Goal: Task Accomplishment & Management: Use online tool/utility

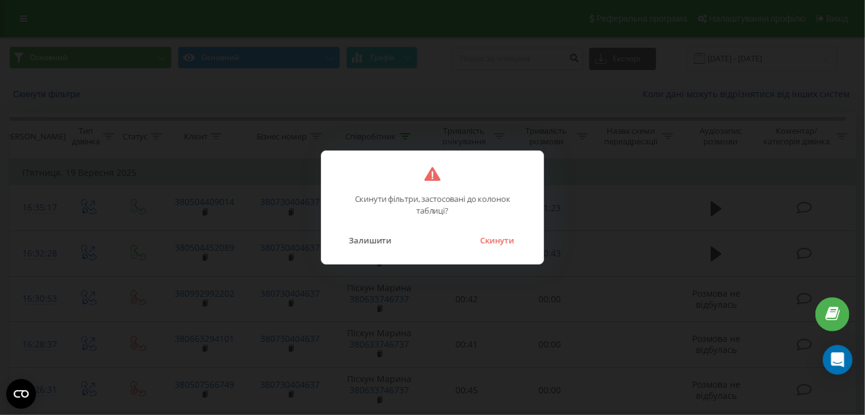
click at [64, 91] on div "Скинути фільтри, застосовані до колонок таблиці? Залишити Скинути" at bounding box center [432, 207] width 865 height 415
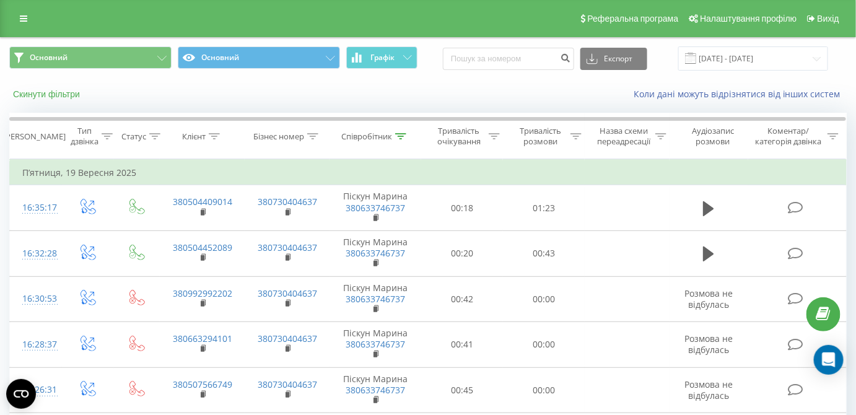
click at [53, 94] on button "Скинути фільтри" at bounding box center [47, 94] width 77 height 11
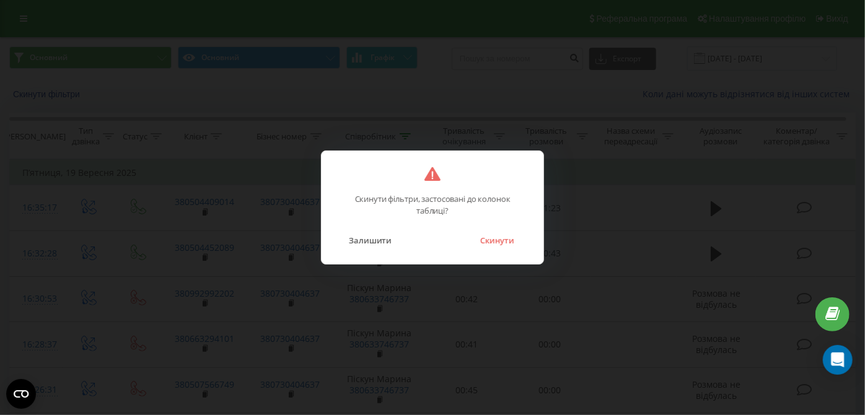
click at [503, 250] on div "Скинути фільтри, застосовані до колонок таблиці? Залишити Скинути" at bounding box center [432, 207] width 223 height 114
click at [503, 242] on button "Скинути" at bounding box center [497, 240] width 46 height 16
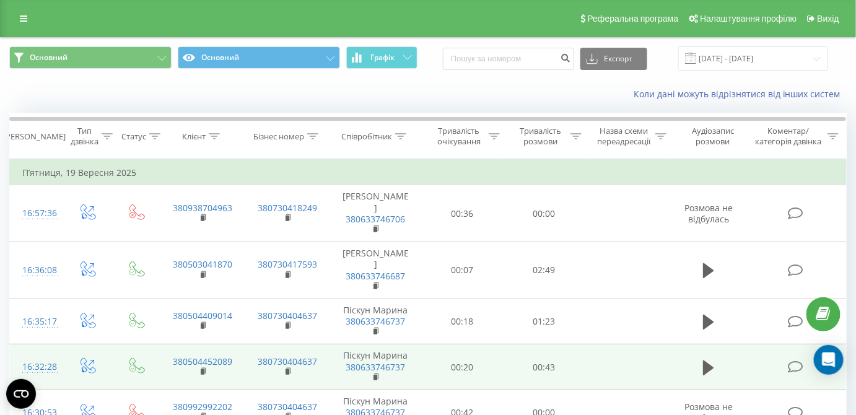
scroll to position [56, 0]
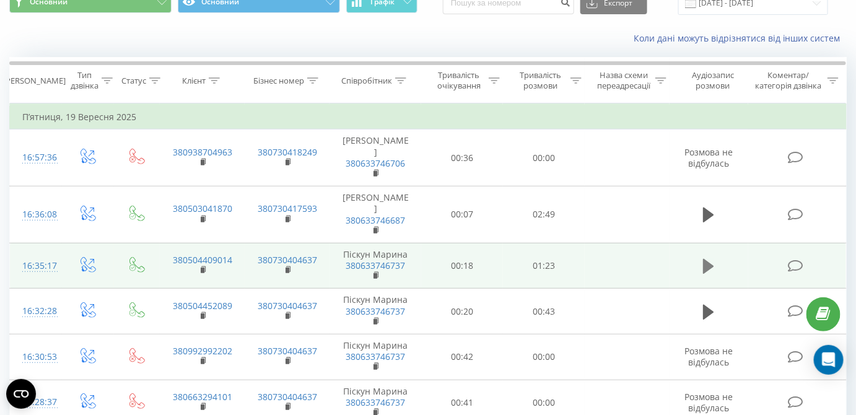
click at [708, 259] on icon at bounding box center [708, 266] width 11 height 15
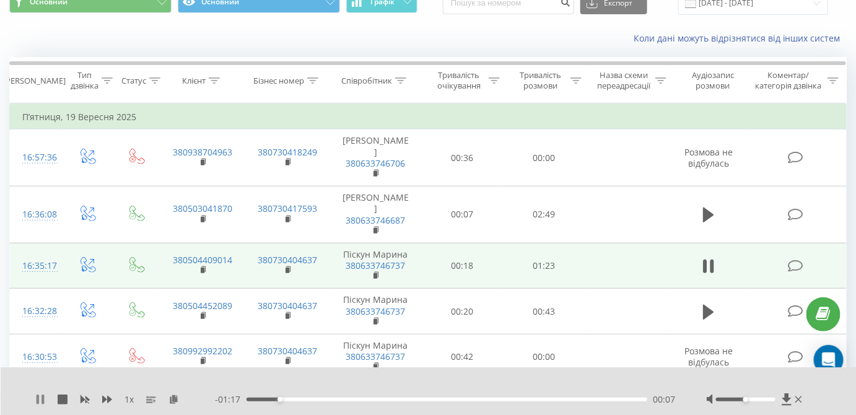
click at [40, 397] on icon at bounding box center [40, 399] width 10 height 10
click at [723, 7] on input "[DATE] - [DATE]" at bounding box center [753, 3] width 150 height 24
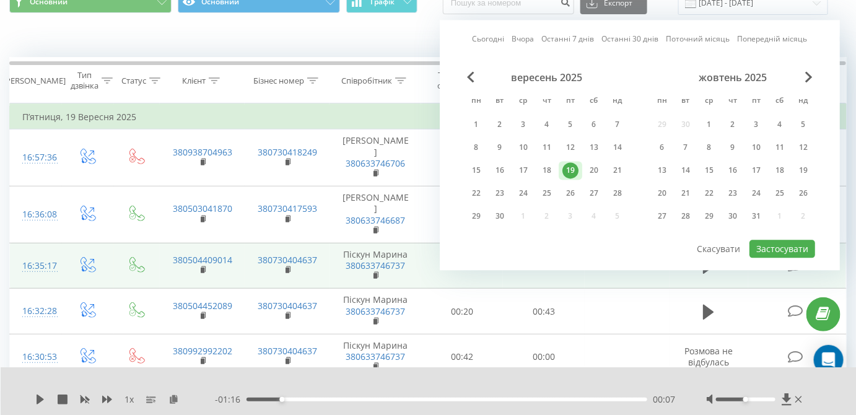
click at [498, 35] on link "Сьогодні" at bounding box center [489, 39] width 32 height 12
click at [766, 242] on button "Застосувати" at bounding box center [782, 249] width 66 height 18
type input "22.09.2025 - 22.09.2025"
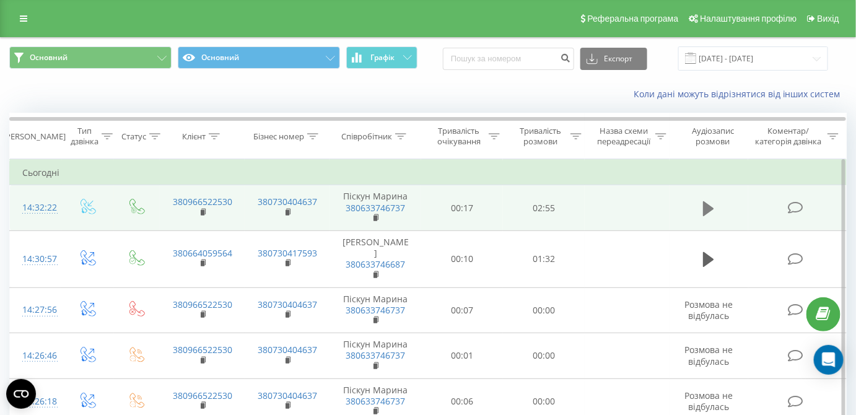
click at [710, 203] on icon at bounding box center [708, 208] width 11 height 17
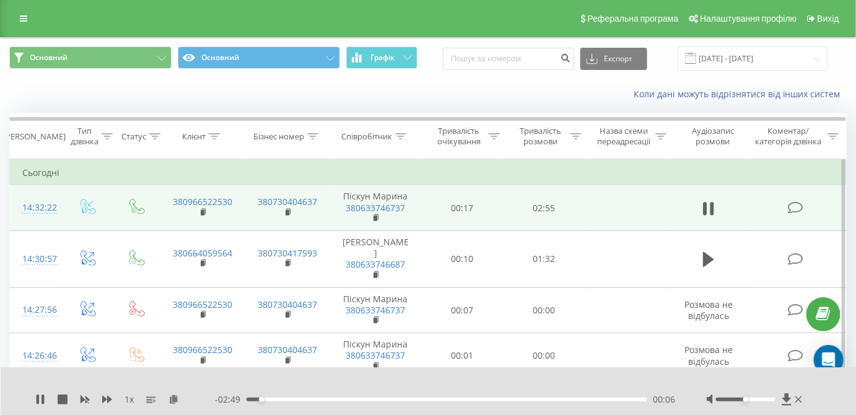
click at [289, 398] on div "00:06" at bounding box center [446, 400] width 401 height 4
click at [276, 398] on div "00:12" at bounding box center [446, 400] width 401 height 4
click at [38, 399] on icon at bounding box center [38, 399] width 2 height 10
